Goal: Check status: Check status

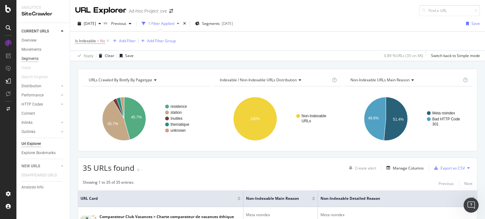
scroll to position [298, 0]
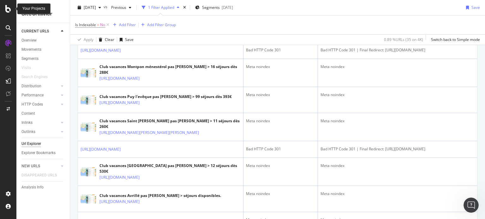
click at [6, 5] on icon at bounding box center [8, 9] width 6 height 8
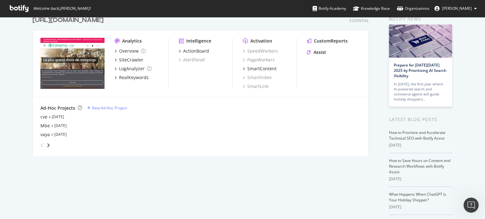
scroll to position [63, 0]
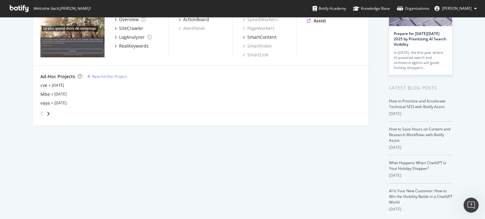
click at [51, 92] on div "Mbe [DATE]" at bounding box center [200, 94] width 320 height 6
click at [42, 96] on div "Mbe" at bounding box center [44, 94] width 9 height 6
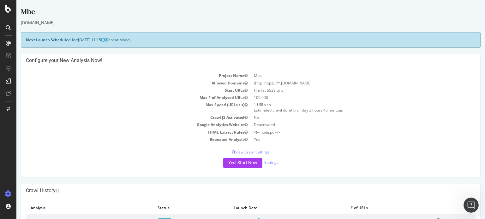
scroll to position [95, 0]
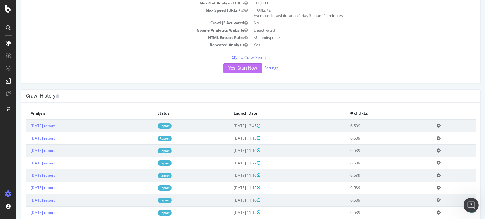
click at [230, 67] on button "Yes! Start Now" at bounding box center [242, 68] width 39 height 10
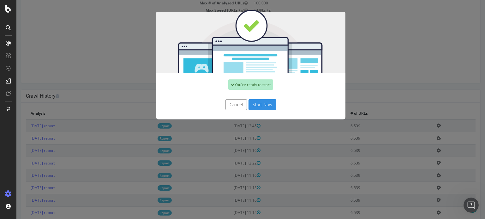
click at [260, 102] on button "Start Now" at bounding box center [262, 104] width 28 height 11
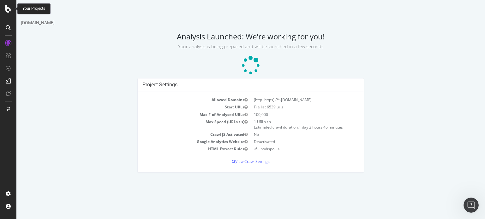
click at [9, 11] on icon at bounding box center [8, 9] width 6 height 8
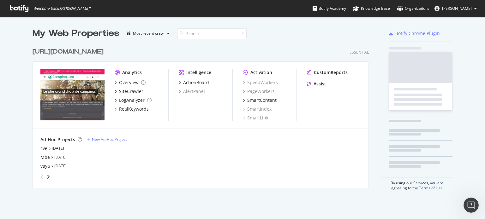
scroll to position [215, 475]
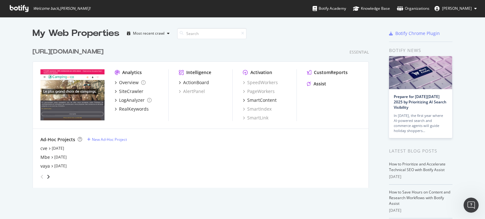
click at [104, 52] on div "[URL][DOMAIN_NAME]" at bounding box center [68, 51] width 71 height 9
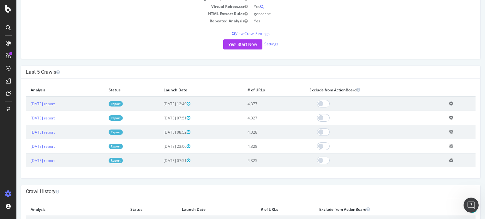
scroll to position [126, 0]
click at [123, 102] on link "Report" at bounding box center [116, 103] width 14 height 5
